Goal: Find specific page/section: Find specific page/section

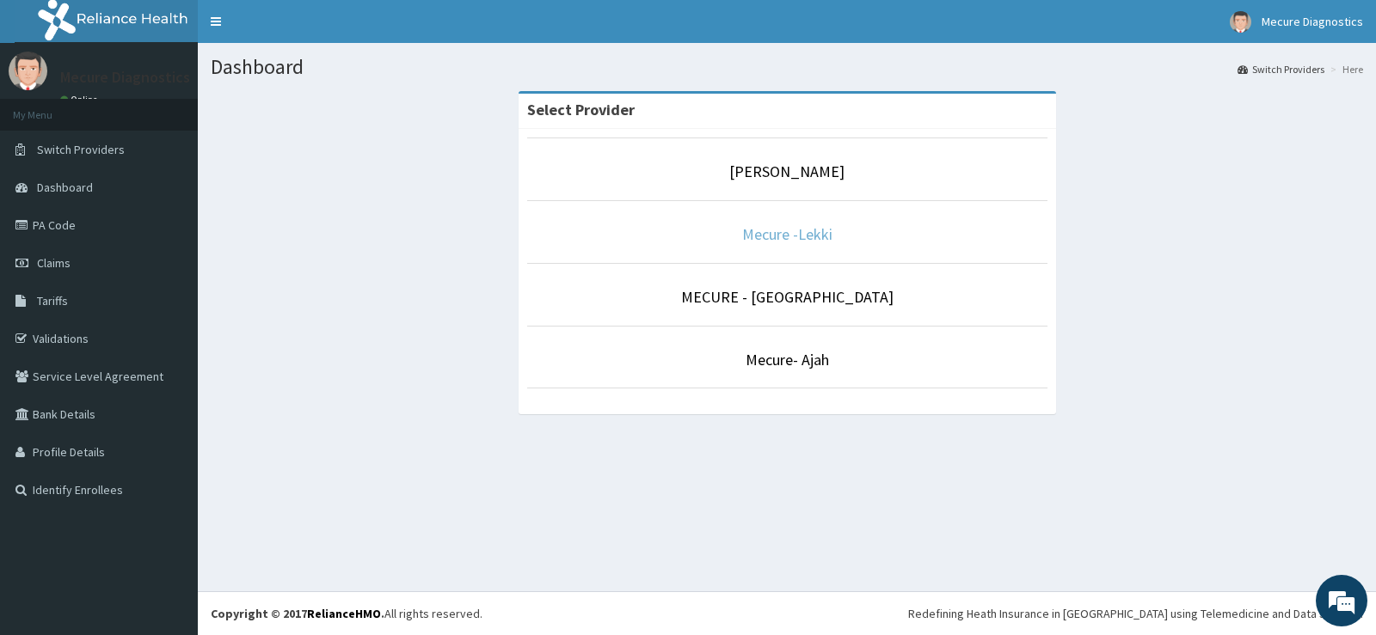
click at [786, 242] on link "Mecure -Lekki" at bounding box center [787, 234] width 90 height 20
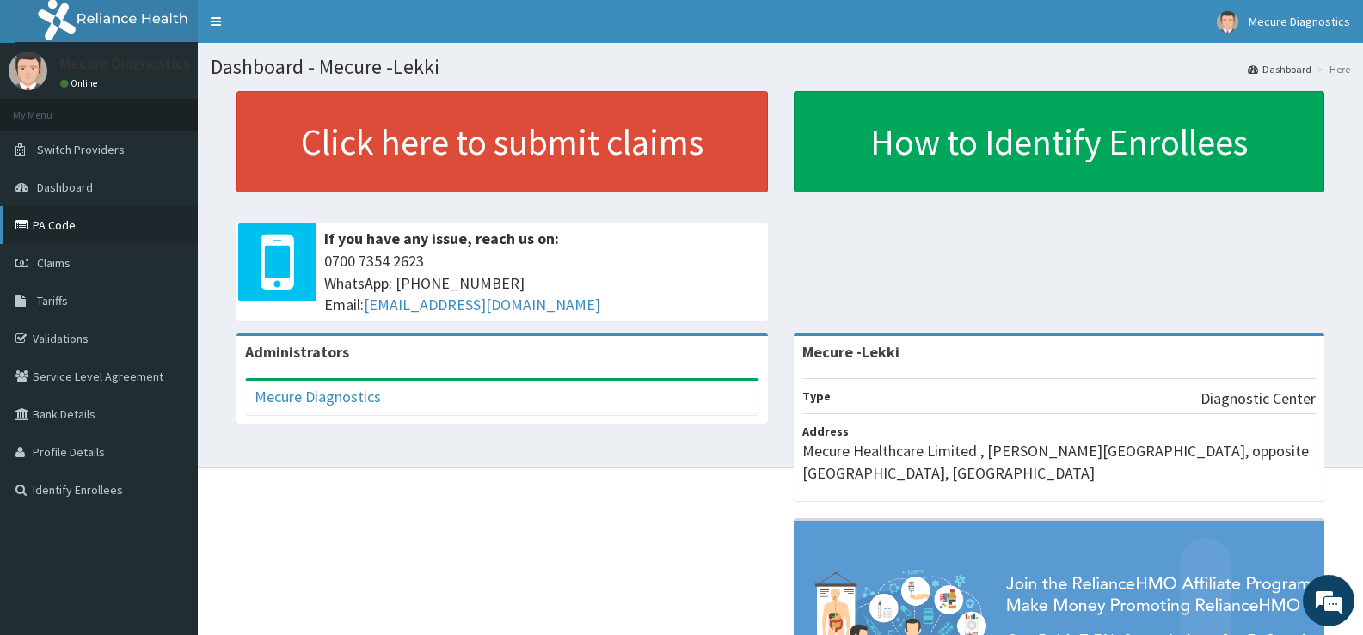
click at [61, 224] on link "PA Code" at bounding box center [99, 225] width 198 height 38
